Goal: Transaction & Acquisition: Purchase product/service

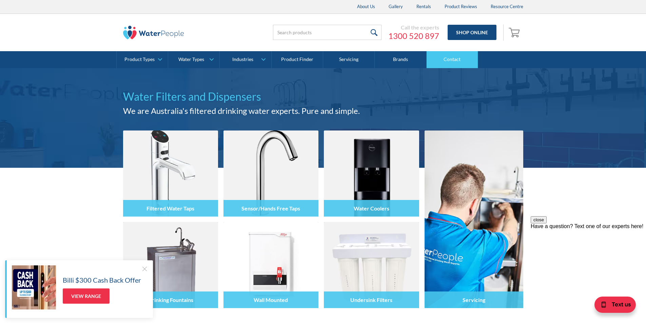
click at [445, 57] on link "Contact" at bounding box center [453, 59] width 52 height 17
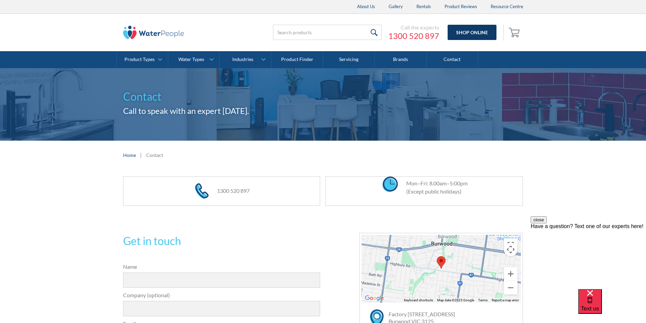
click at [471, 30] on link "Shop Online" at bounding box center [472, 32] width 49 height 15
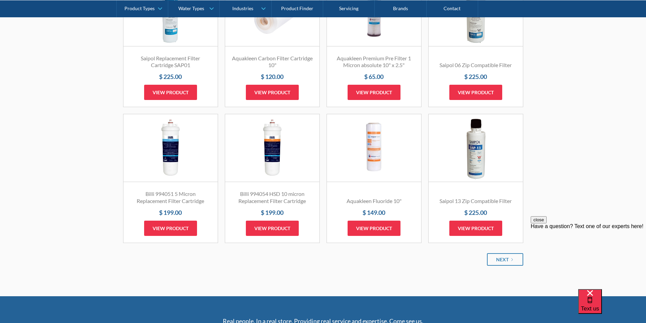
scroll to position [780, 0]
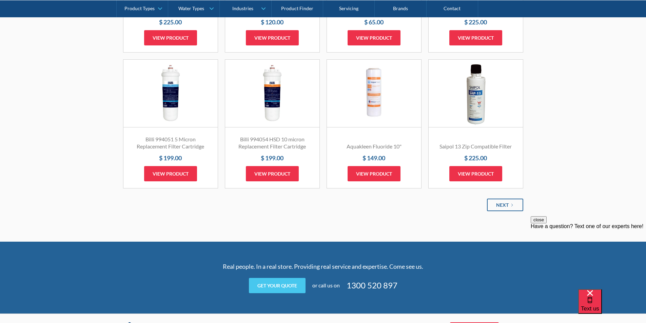
click at [506, 209] on link "Next" at bounding box center [505, 205] width 36 height 13
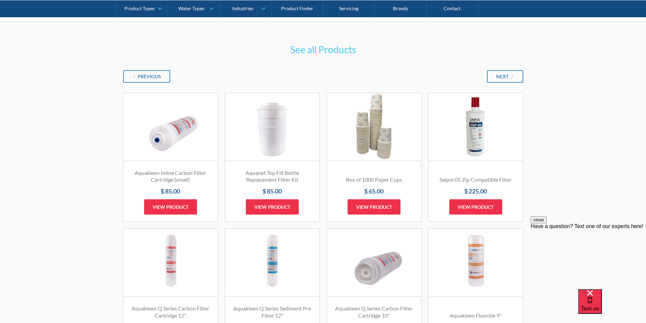
click at [316, 50] on h3 "See all Products" at bounding box center [323, 49] width 264 height 14
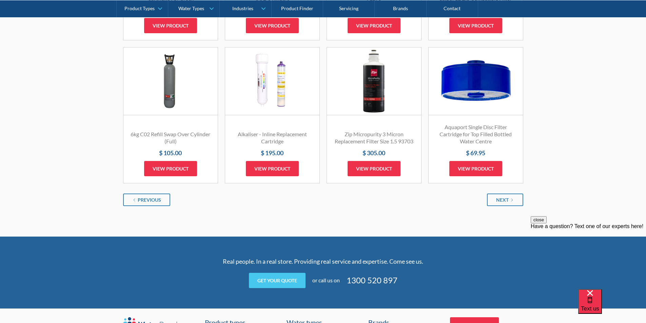
scroll to position [814, 0]
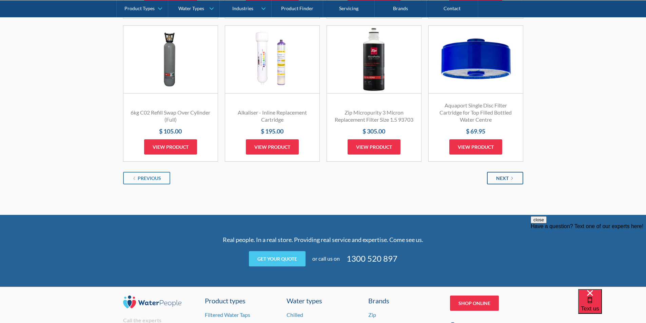
click at [494, 181] on link "Next" at bounding box center [505, 178] width 36 height 13
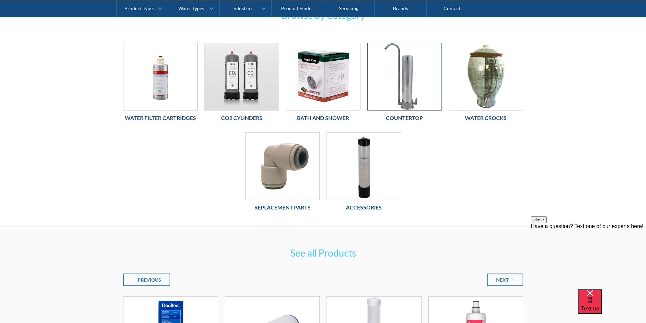
click at [391, 101] on img at bounding box center [405, 76] width 74 height 67
